Goal: Task Accomplishment & Management: Use online tool/utility

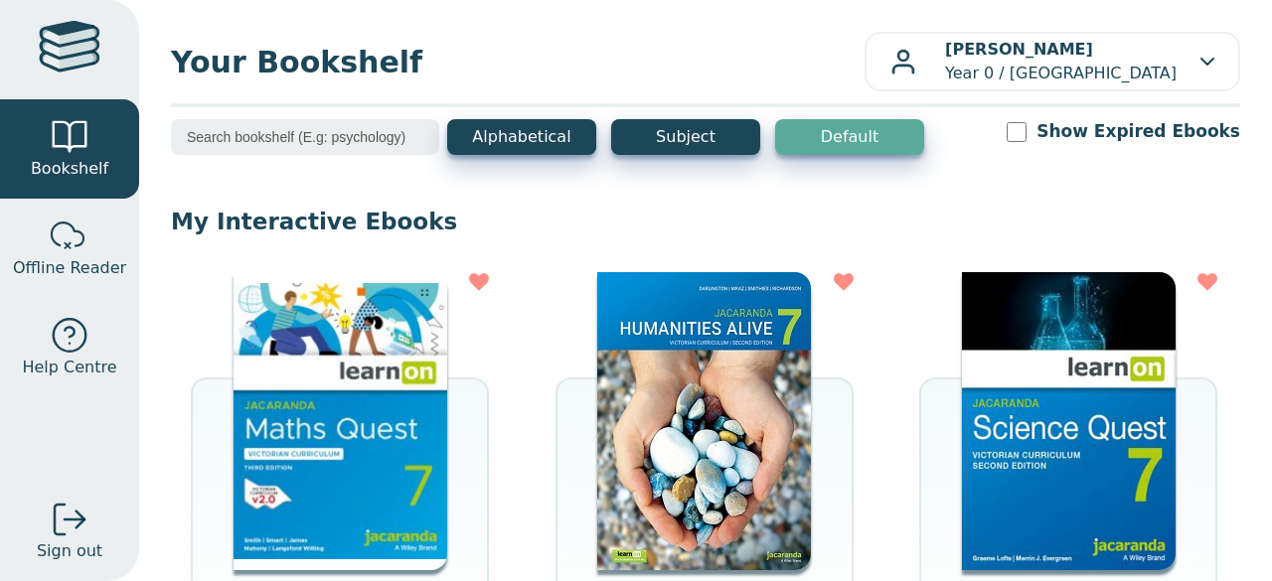
click at [380, 401] on img at bounding box center [341, 421] width 214 height 298
click at [319, 399] on img at bounding box center [341, 421] width 214 height 298
